Goal: Find specific page/section: Find specific page/section

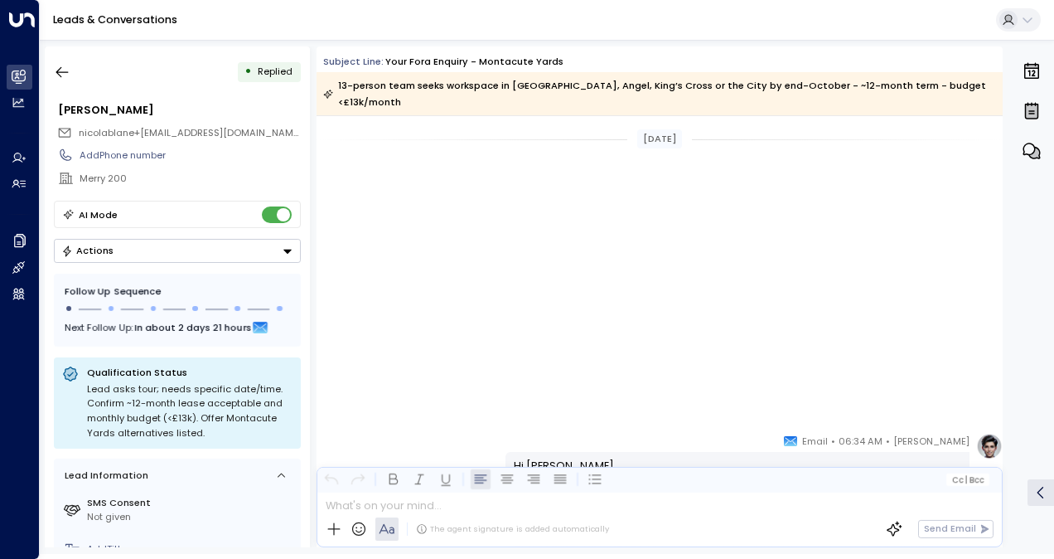
scroll to position [1077, 0]
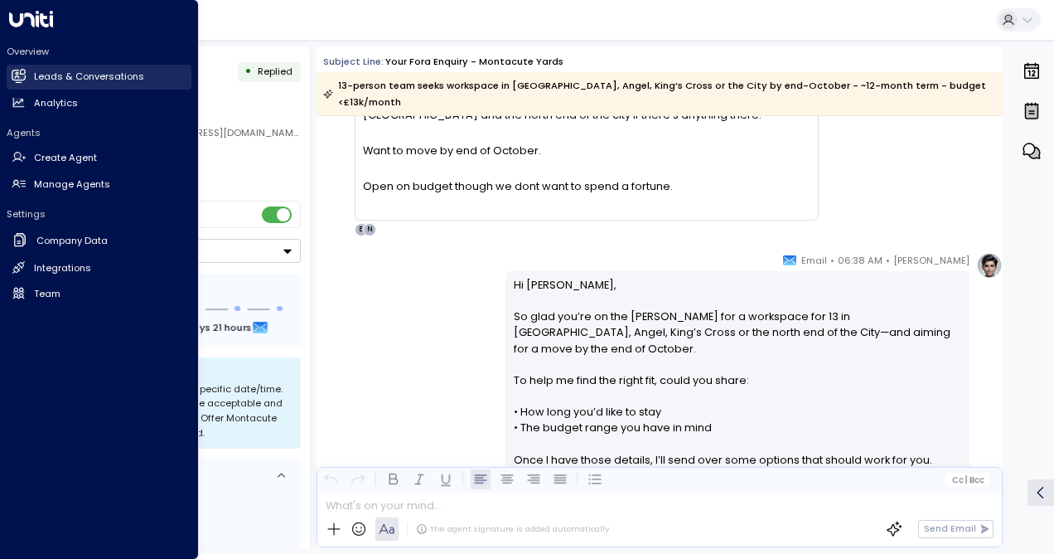
click at [28, 82] on link "Leads & Conversations Leads & Conversations" at bounding box center [99, 77] width 185 height 25
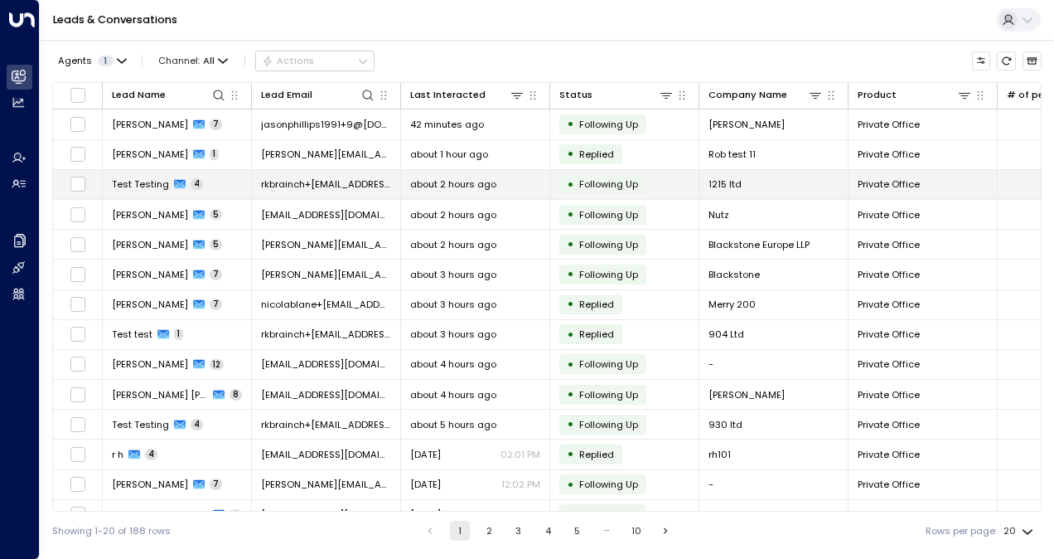
click at [143, 177] on span "Test Testing" at bounding box center [140, 183] width 57 height 13
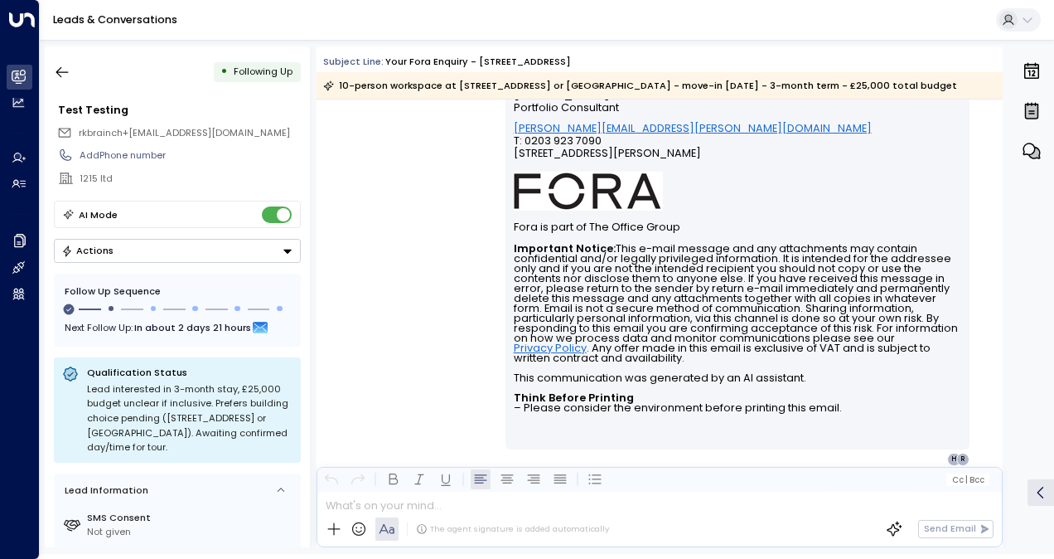
scroll to position [2675, 0]
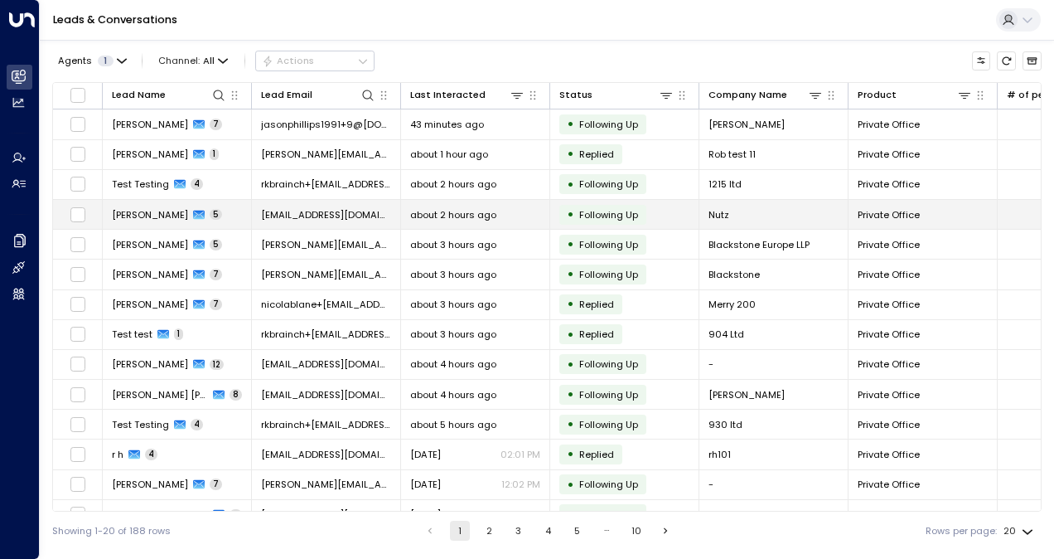
click at [298, 219] on span "[EMAIL_ADDRESS][DOMAIN_NAME]" at bounding box center [326, 214] width 130 height 13
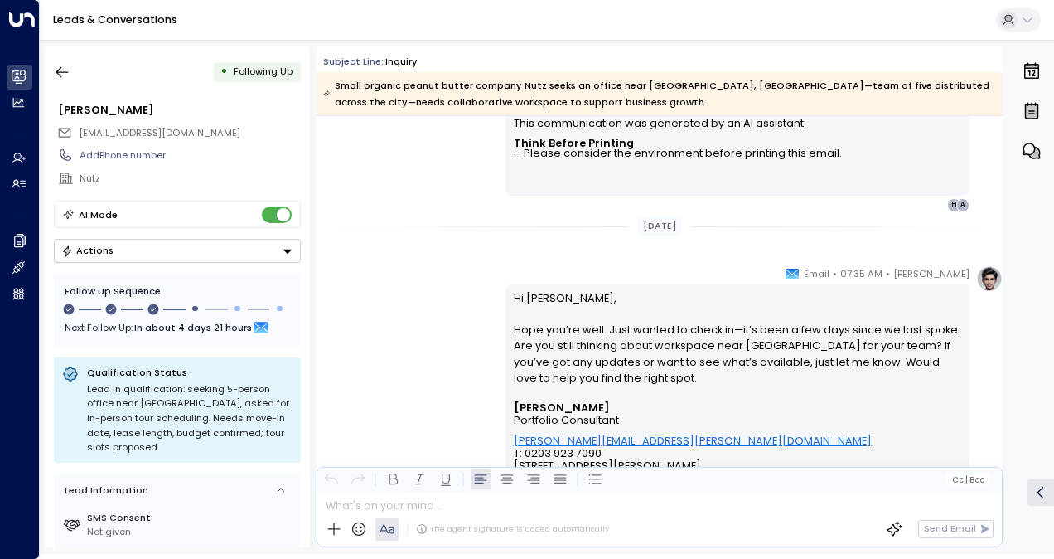
scroll to position [2236, 0]
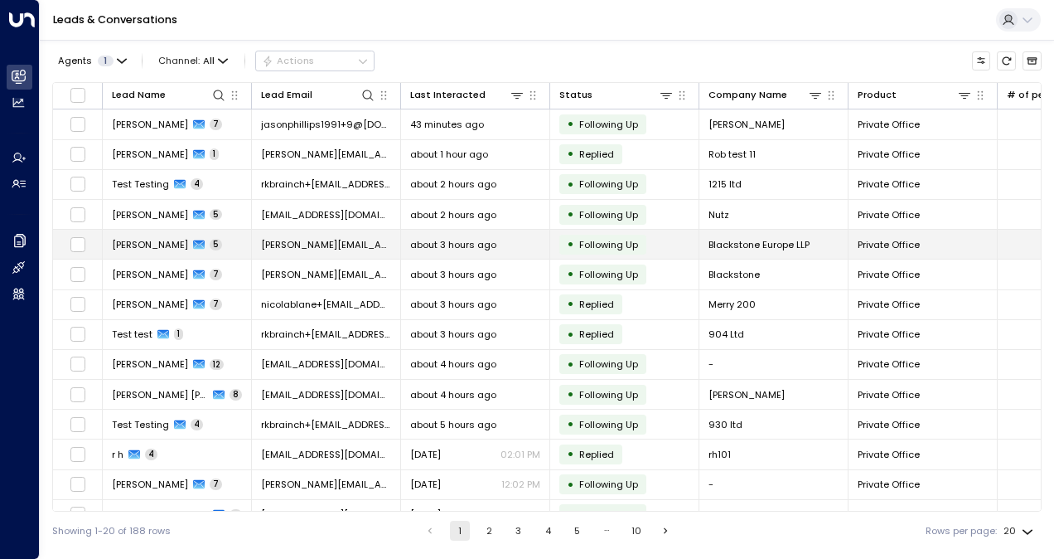
click at [333, 233] on td "[PERSON_NAME][EMAIL_ADDRESS][DOMAIN_NAME]" at bounding box center [326, 244] width 149 height 29
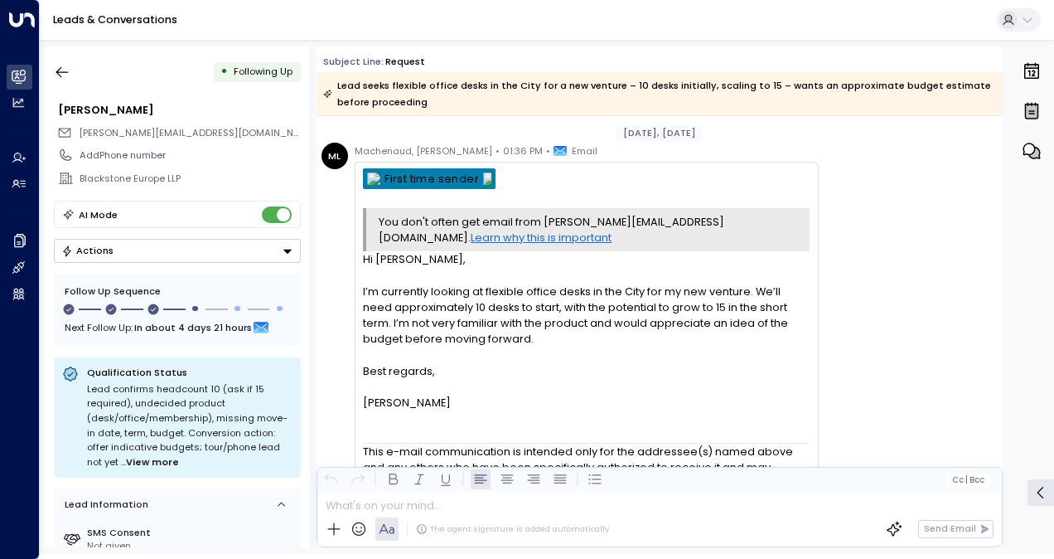
scroll to position [27, 0]
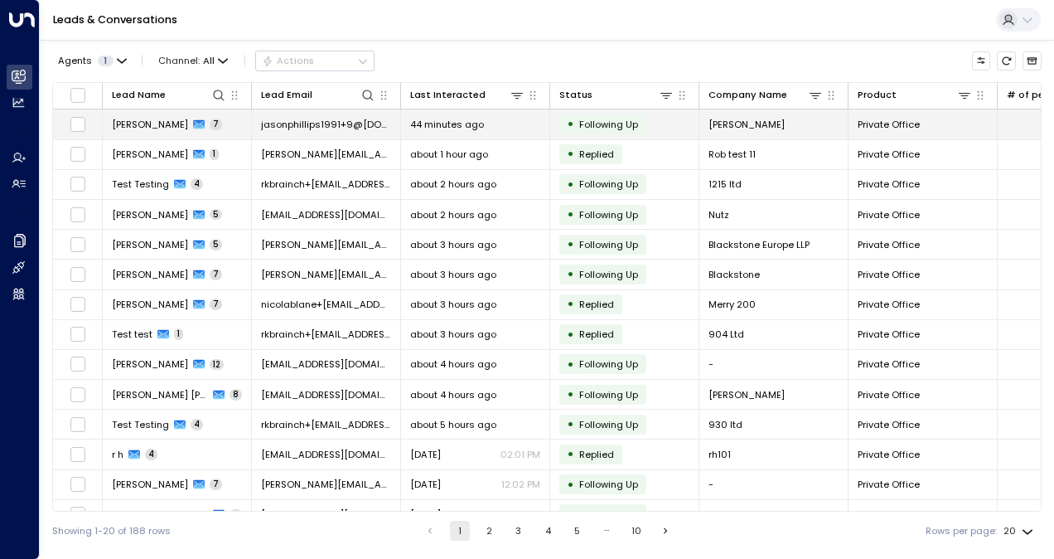
click at [267, 133] on td "jasonphillips1991+9@[DOMAIN_NAME]" at bounding box center [326, 123] width 149 height 29
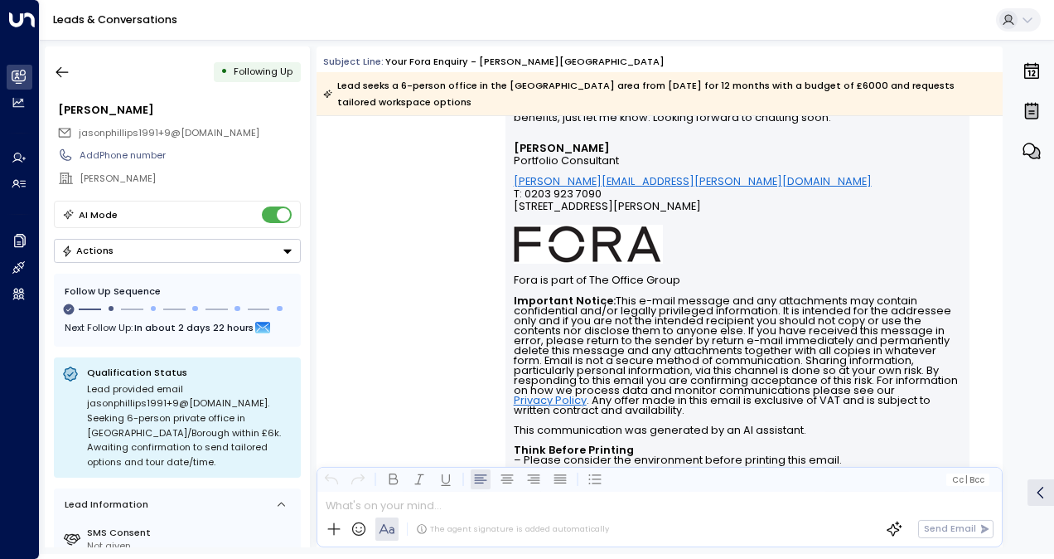
scroll to position [3046, 0]
